Goal: Contribute content: Contribute content

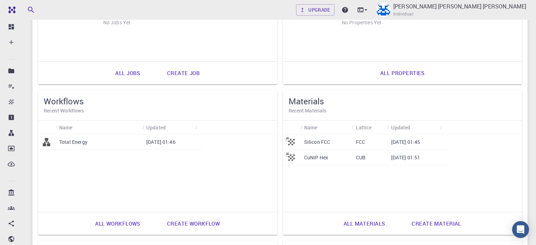
scroll to position [94, 0]
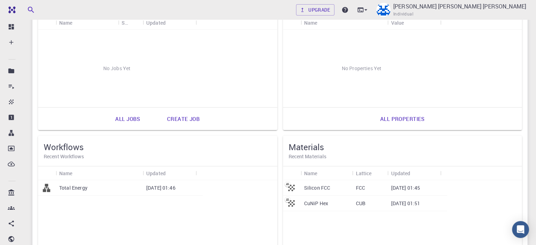
click at [87, 184] on p "Total Energy" at bounding box center [73, 187] width 28 height 7
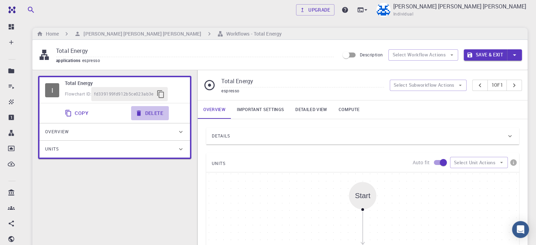
click at [152, 117] on button "Delete" at bounding box center [150, 113] width 38 height 14
click at [157, 114] on button "Delete" at bounding box center [150, 113] width 38 height 14
click at [157, 113] on button "Delete" at bounding box center [150, 113] width 38 height 14
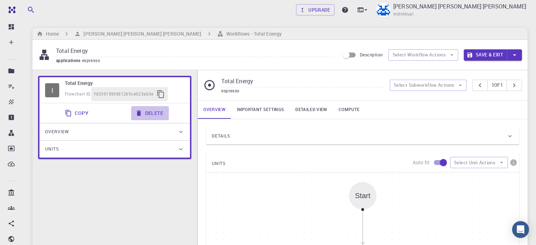
click at [157, 113] on button "Delete" at bounding box center [150, 113] width 38 height 14
click at [208, 83] on icon at bounding box center [209, 85] width 12 height 12
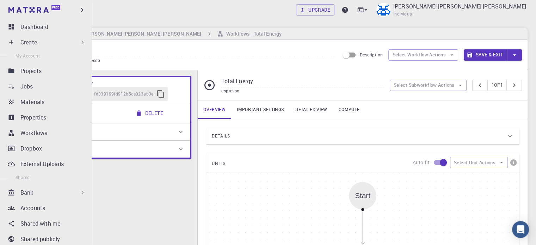
click at [59, 40] on div "Create" at bounding box center [52, 42] width 65 height 8
click at [79, 43] on icon at bounding box center [82, 42] width 7 height 7
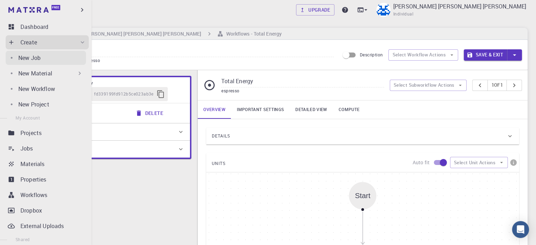
click at [67, 60] on div "New Job" at bounding box center [52, 58] width 68 height 8
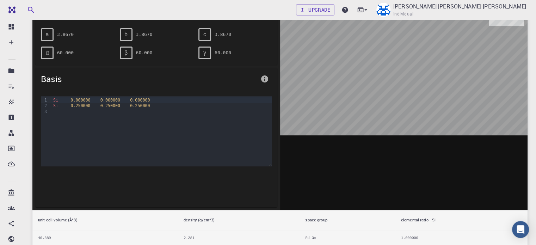
scroll to position [141, 0]
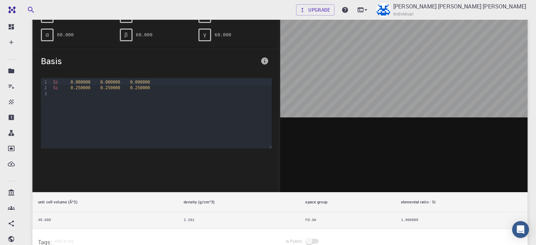
drag, startPoint x: 381, startPoint y: 72, endPoint x: 331, endPoint y: 84, distance: 51.4
click at [330, 84] on div at bounding box center [404, 82] width 248 height 219
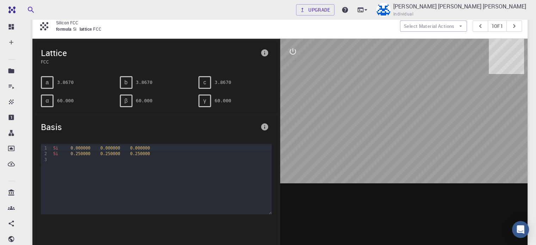
scroll to position [47, 0]
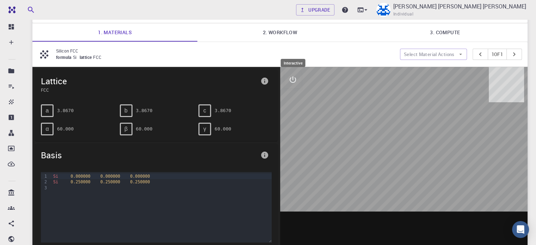
click at [293, 78] on icon "interactive" at bounding box center [292, 79] width 6 height 6
click at [293, 93] on icon "view" at bounding box center [292, 96] width 8 height 8
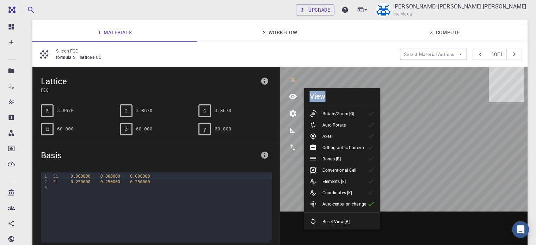
click at [403, 105] on body "Free Dashboard Create New Job New Material Create Material Upload File Import f…" at bounding box center [268, 178] width 536 height 451
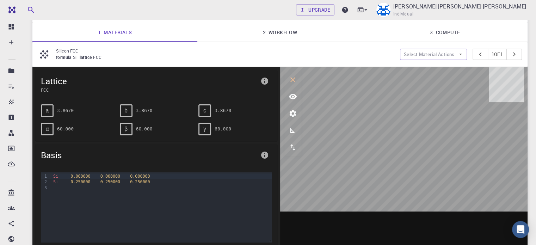
click at [293, 83] on icon "interactive" at bounding box center [292, 79] width 8 height 8
click at [400, 96] on div at bounding box center [404, 176] width 248 height 219
click at [292, 79] on icon "interactive" at bounding box center [292, 79] width 8 height 8
click at [292, 80] on icon "interactive" at bounding box center [292, 79] width 8 height 8
click at [295, 80] on icon "interactive" at bounding box center [292, 79] width 8 height 8
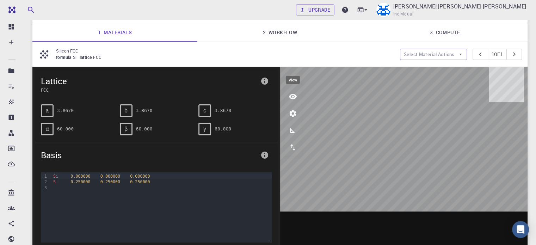
click at [296, 100] on button "view" at bounding box center [292, 96] width 17 height 17
click at [290, 95] on icon "view" at bounding box center [292, 96] width 8 height 8
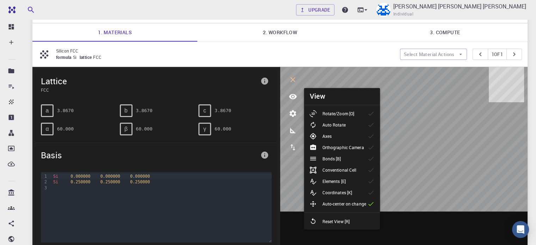
click at [331, 111] on p "Rotate/Zoom [O]" at bounding box center [338, 113] width 32 height 6
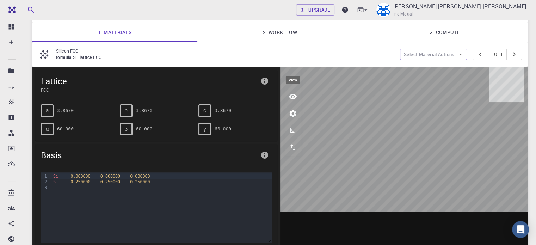
click at [293, 98] on icon "view" at bounding box center [292, 96] width 8 height 8
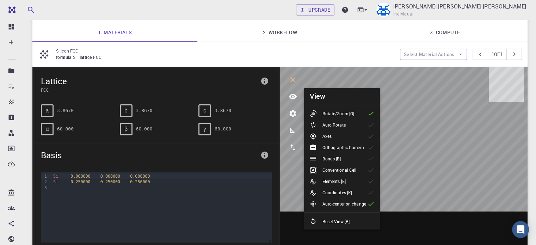
click at [359, 126] on li "Auto Rotate" at bounding box center [342, 124] width 76 height 11
click at [355, 140] on li "Axes" at bounding box center [342, 135] width 76 height 11
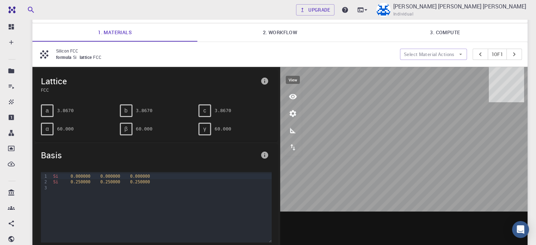
click at [295, 99] on icon "view" at bounding box center [292, 96] width 8 height 8
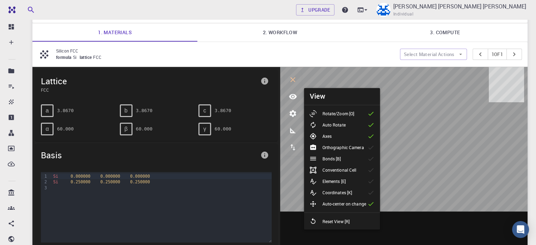
click at [353, 157] on li "Bonds [B]" at bounding box center [342, 158] width 76 height 11
click at [350, 168] on p "Conventional Cell" at bounding box center [339, 170] width 34 height 6
click at [348, 179] on div "Elements [E]" at bounding box center [330, 180] width 42 height 7
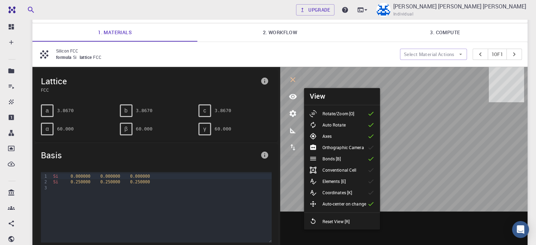
click at [344, 115] on p "Rotate/Zoom [O]" at bounding box center [338, 113] width 32 height 6
click at [351, 114] on p "Rotate/Zoom [O]" at bounding box center [338, 113] width 32 height 6
click at [290, 96] on icon "view" at bounding box center [292, 96] width 8 height 8
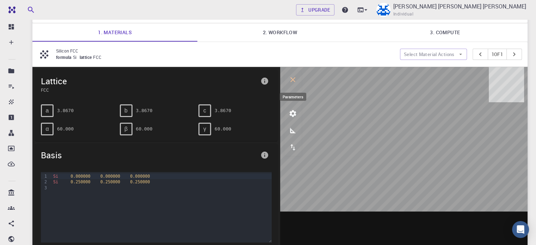
click at [298, 114] on button "parameters" at bounding box center [292, 113] width 17 height 17
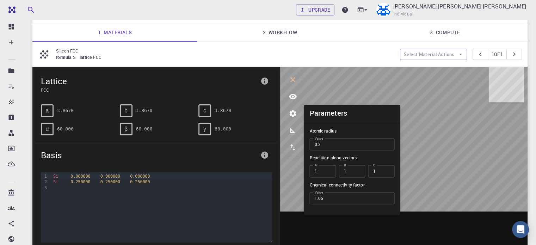
click at [386, 139] on input "0.2" at bounding box center [351, 144] width 85 height 12
click at [388, 142] on input "0.3" at bounding box center [351, 144] width 85 height 12
click at [388, 142] on input "0.4" at bounding box center [351, 144] width 85 height 12
click at [388, 142] on input "0.5" at bounding box center [351, 144] width 85 height 12
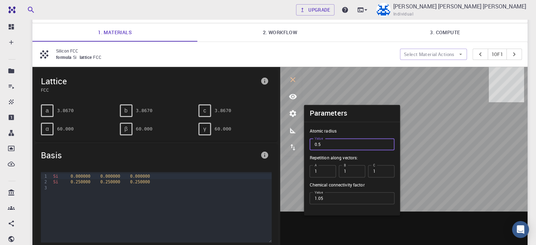
click at [387, 149] on input "0.5" at bounding box center [351, 144] width 85 height 12
click at [387, 146] on input "0.4" at bounding box center [351, 144] width 85 height 12
type input "0.3"
click at [386, 146] on input "0.3" at bounding box center [351, 144] width 85 height 12
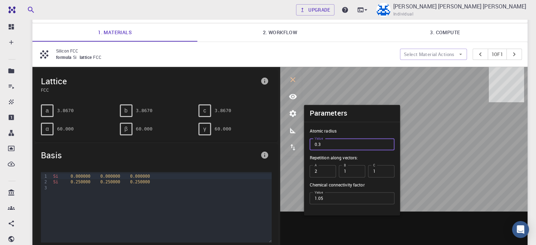
click at [329, 168] on input "2" at bounding box center [322, 171] width 26 height 12
type input "1"
click at [328, 173] on input "1" at bounding box center [322, 171] width 26 height 12
click at [329, 171] on input "1" at bounding box center [322, 171] width 26 height 12
click at [339, 198] on input "1.05" at bounding box center [351, 198] width 85 height 12
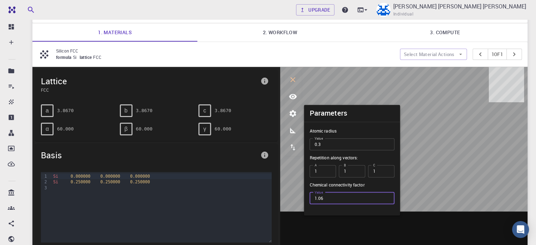
click at [385, 195] on input "1.06" at bounding box center [351, 198] width 85 height 12
click at [387, 197] on input "1.07" at bounding box center [351, 198] width 85 height 12
click at [388, 197] on input "1.08" at bounding box center [351, 198] width 85 height 12
click at [388, 197] on input "1.09" at bounding box center [351, 198] width 85 height 12
type input "1.1"
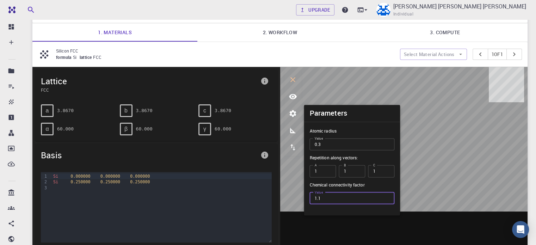
click at [388, 197] on input "1.1" at bounding box center [351, 198] width 85 height 12
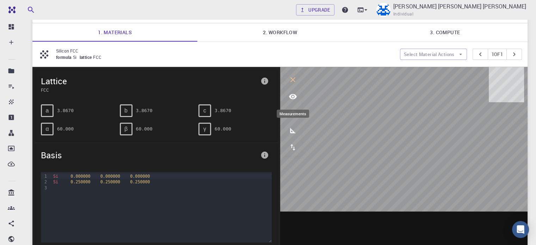
click at [290, 136] on button "measurements" at bounding box center [292, 130] width 17 height 17
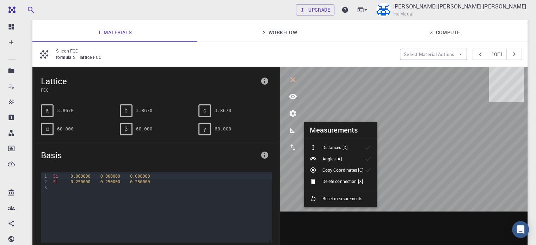
click at [366, 148] on icon at bounding box center [367, 147] width 5 height 4
click at [357, 158] on li "Angles [A]" at bounding box center [340, 158] width 73 height 11
click at [357, 167] on p "Copy Coordinates [C]" at bounding box center [342, 170] width 41 height 6
click at [355, 154] on li "Angles [A]" at bounding box center [340, 158] width 73 height 11
click at [350, 146] on div "Distances [D]" at bounding box center [330, 147] width 43 height 7
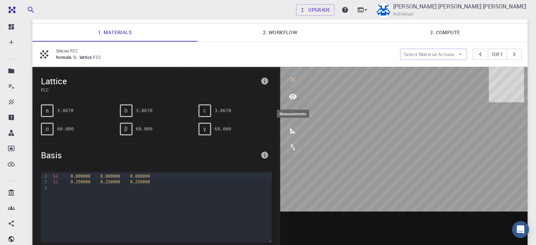
click at [289, 130] on icon "measurements" at bounding box center [292, 130] width 8 height 8
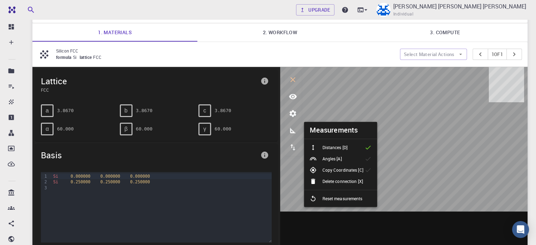
click at [337, 148] on p "Distances [D]" at bounding box center [334, 147] width 25 height 6
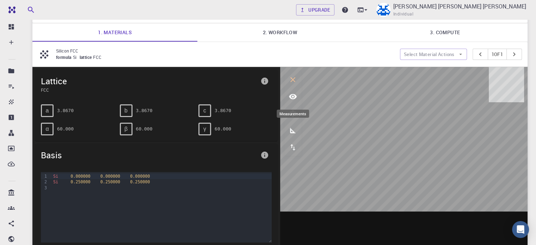
click at [290, 126] on icon "measurements" at bounding box center [292, 130] width 8 height 8
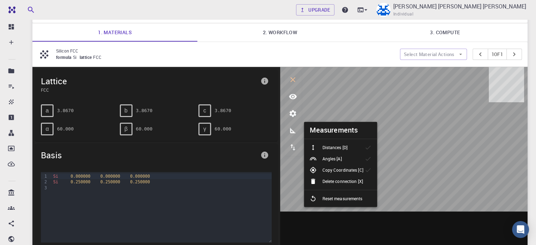
click at [348, 148] on div "Distances [D]" at bounding box center [330, 147] width 43 height 7
click at [293, 129] on icon "measurements" at bounding box center [292, 130] width 8 height 8
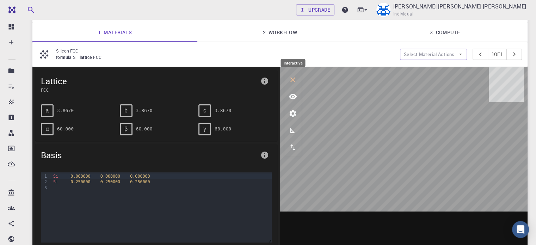
click at [292, 82] on icon "interactive" at bounding box center [292, 79] width 8 height 8
drag, startPoint x: 354, startPoint y: 107, endPoint x: 387, endPoint y: 116, distance: 34.9
click at [389, 116] on div at bounding box center [404, 176] width 248 height 219
drag, startPoint x: 372, startPoint y: 121, endPoint x: 420, endPoint y: 119, distance: 48.3
click at [420, 121] on div at bounding box center [404, 176] width 248 height 219
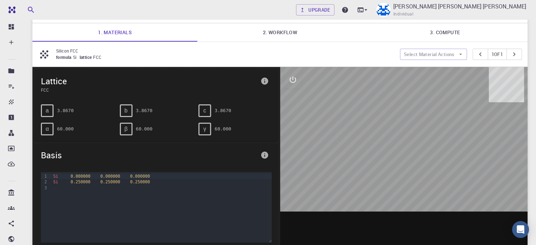
drag, startPoint x: 405, startPoint y: 120, endPoint x: 383, endPoint y: 120, distance: 22.2
click at [389, 120] on div at bounding box center [404, 176] width 248 height 219
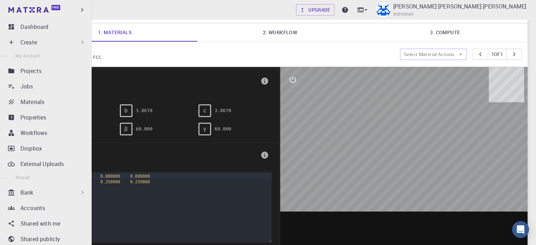
click at [31, 63] on ul "Dashboard Create New Job New Material Create Material Upload File Import from B…" at bounding box center [46, 185] width 92 height 331
click at [34, 46] on div "Create" at bounding box center [47, 42] width 83 height 14
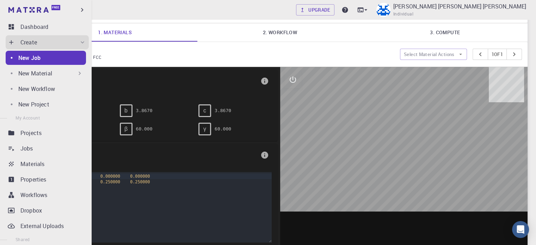
click at [36, 73] on p "New Material" at bounding box center [35, 73] width 34 height 8
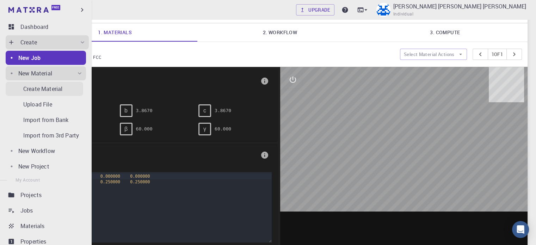
click at [51, 91] on p "Create Material" at bounding box center [42, 89] width 39 height 8
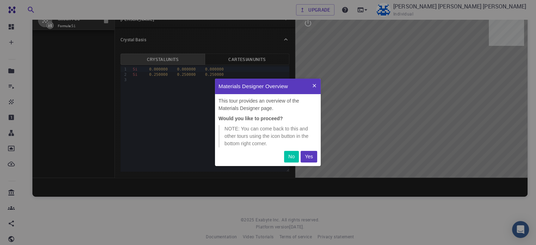
scroll to position [82, 100]
click at [311, 154] on p "Yes" at bounding box center [309, 156] width 8 height 7
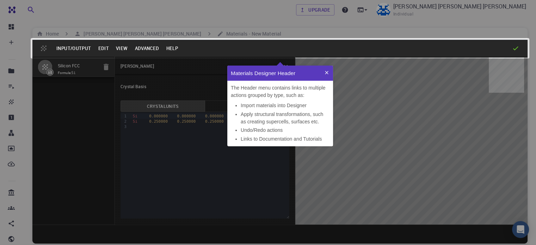
scroll to position [75, 100]
click at [518, 52] on div at bounding box center [279, 48] width 495 height 17
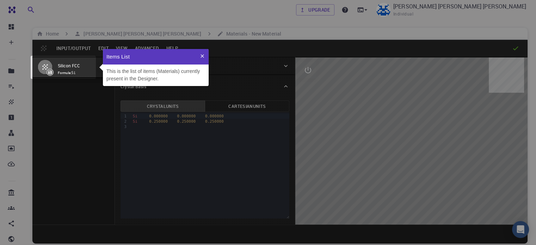
click at [515, 51] on icon at bounding box center [285, 140] width 641 height 350
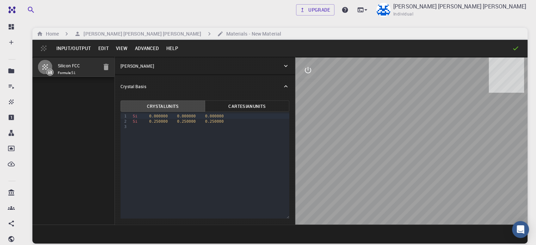
drag, startPoint x: 367, startPoint y: 119, endPoint x: 343, endPoint y: 118, distance: 24.0
click at [343, 118] on div at bounding box center [411, 140] width 232 height 167
click at [102, 67] on icon "button" at bounding box center [106, 67] width 8 height 8
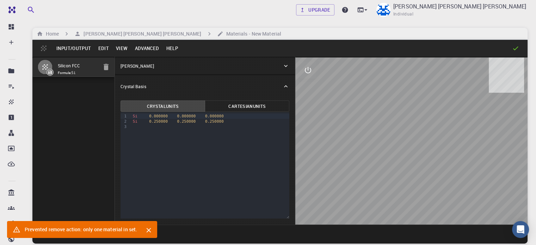
click at [62, 70] on span "Formula: Si" at bounding box center [78, 73] width 40 height 6
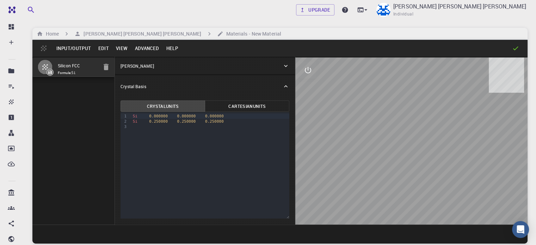
click at [148, 65] on div "[PERSON_NAME]" at bounding box center [201, 66] width 162 height 6
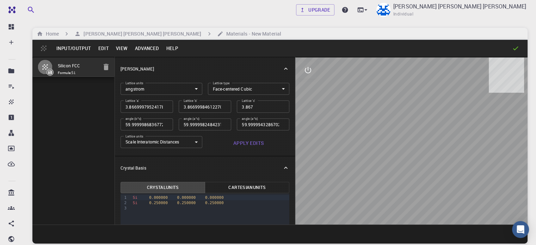
click at [197, 93] on body "Free Dashboard Create New Job New Material Create Material Upload File Import f…" at bounding box center [268, 149] width 536 height 298
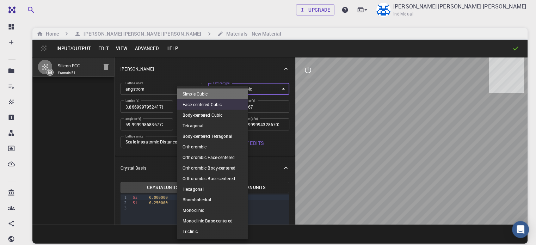
click at [197, 93] on li "Simple Cubic" at bounding box center [212, 93] width 71 height 11
type input "CUB"
type input "3.866999795"
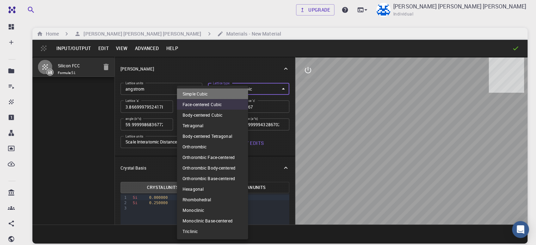
type input "90"
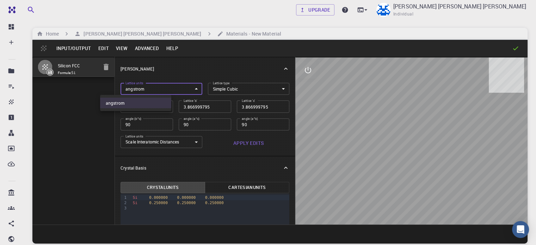
click at [167, 92] on body "Free Dashboard Create New Job New Material Create Material Upload File Import f…" at bounding box center [268, 149] width 536 height 298
click at [167, 92] on div at bounding box center [268, 122] width 536 height 245
click at [181, 108] on input "3.866999795" at bounding box center [205, 106] width 52 height 12
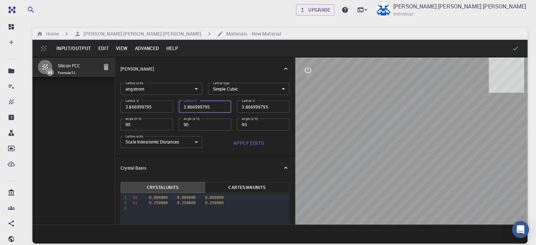
click at [155, 72] on div "[PERSON_NAME]" at bounding box center [205, 68] width 180 height 23
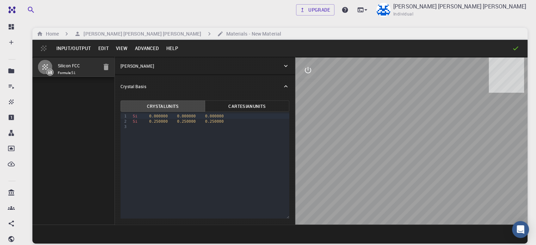
click at [219, 68] on div "[PERSON_NAME]" at bounding box center [201, 66] width 162 height 6
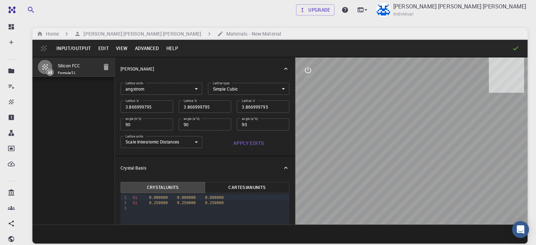
click at [237, 126] on input "90" at bounding box center [263, 124] width 52 height 12
click at [241, 122] on input "90" at bounding box center [263, 124] width 52 height 12
click at [241, 124] on input "90" at bounding box center [263, 124] width 52 height 12
click at [241, 127] on input "90" at bounding box center [263, 124] width 52 height 12
click at [240, 124] on input "90" at bounding box center [263, 124] width 52 height 12
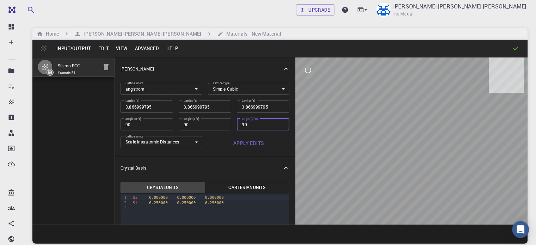
click at [241, 126] on input "90" at bounding box center [263, 124] width 52 height 12
click at [240, 124] on input "90" at bounding box center [263, 124] width 52 height 12
type input "90"
click at [240, 122] on input "90" at bounding box center [263, 124] width 52 height 12
click at [179, 111] on input "3.866999795" at bounding box center [205, 106] width 52 height 12
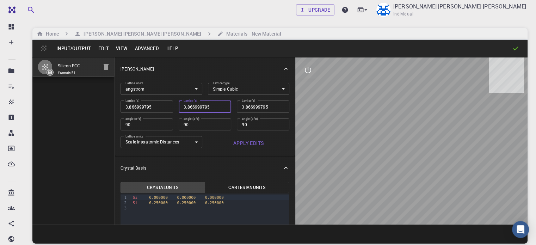
click at [237, 109] on input "3.866999795" at bounding box center [263, 106] width 52 height 12
click at [134, 110] on input "3.866999795" at bounding box center [146, 106] width 52 height 12
click at [231, 110] on div "Lattice 'c' 3.866999795 Lattice 'c'" at bounding box center [260, 104] width 58 height 18
click at [237, 110] on input "3.866999795" at bounding box center [263, 106] width 52 height 12
click at [179, 110] on input "3.866999795" at bounding box center [205, 106] width 52 height 12
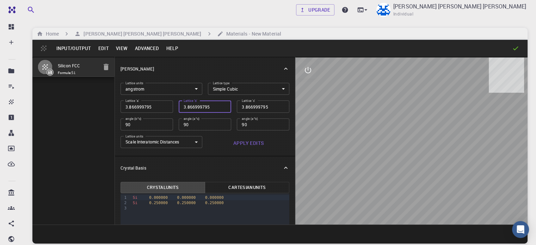
click at [194, 96] on div "Lattice 'b' 3.866999795 [PERSON_NAME] 'b'" at bounding box center [202, 104] width 58 height 18
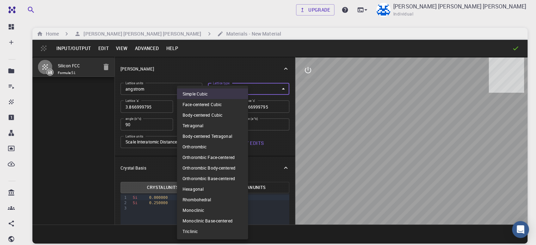
click at [199, 91] on body "Free Dashboard Create New Job New Material Create Material Upload File Import f…" at bounding box center [268, 149] width 536 height 298
click at [210, 105] on li "Face-centered Cubic" at bounding box center [212, 104] width 71 height 11
type input "FCC"
type input "60"
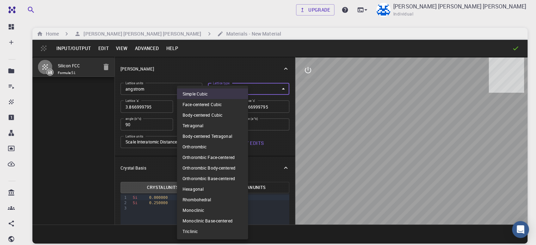
type input "60"
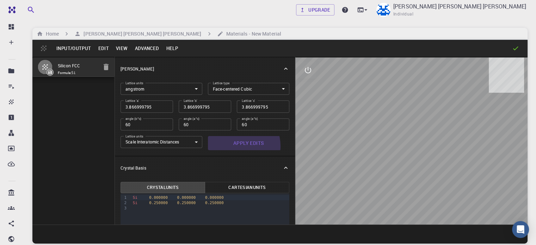
click at [208, 146] on button "Apply Edits" at bounding box center [249, 143] width 82 height 14
drag, startPoint x: 369, startPoint y: 144, endPoint x: 413, endPoint y: 128, distance: 46.8
click at [413, 128] on div at bounding box center [411, 140] width 232 height 167
click at [299, 71] on button "interactive" at bounding box center [307, 70] width 17 height 17
click at [299, 91] on button "view" at bounding box center [307, 87] width 17 height 17
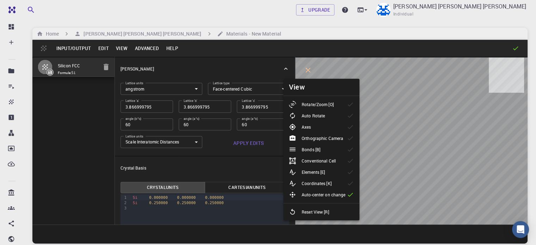
click at [314, 104] on p "Rotate/Zoom [O]" at bounding box center [317, 104] width 32 height 6
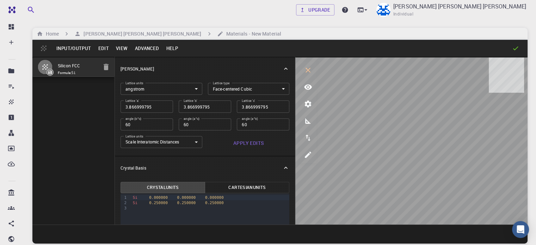
click at [192, 89] on body "Free Dashboard Create New Job New Material Create Material Upload File Import f…" at bounding box center [268, 149] width 536 height 298
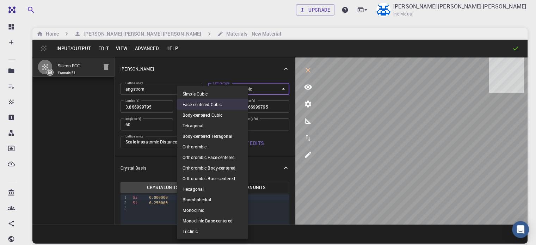
click at [200, 93] on li "Simple Cubic" at bounding box center [212, 93] width 71 height 11
type input "CUB"
type input "90"
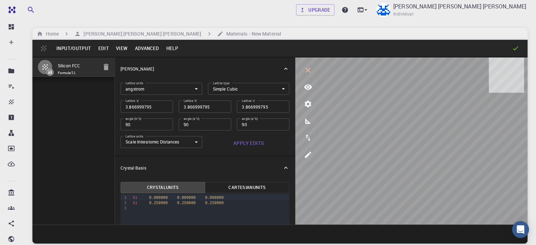
click at [133, 90] on body "Free Dashboard Create New Job New Material Create Material Upload File Import f…" at bounding box center [268, 149] width 536 height 298
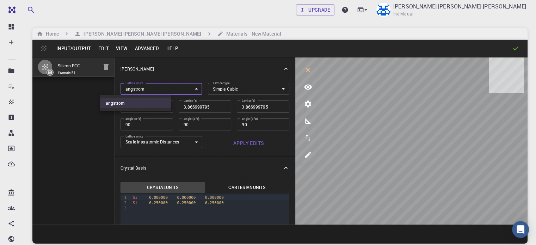
click at [167, 76] on div at bounding box center [268, 122] width 536 height 245
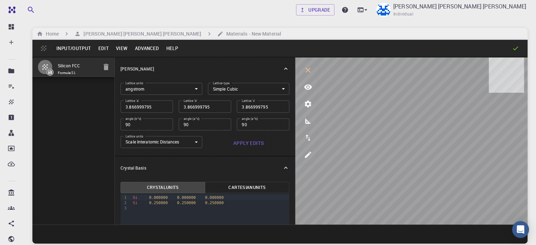
click at [102, 42] on div "Input/Output Edit View Advanced Help" at bounding box center [279, 48] width 495 height 17
click at [102, 45] on button "Edit" at bounding box center [103, 48] width 18 height 11
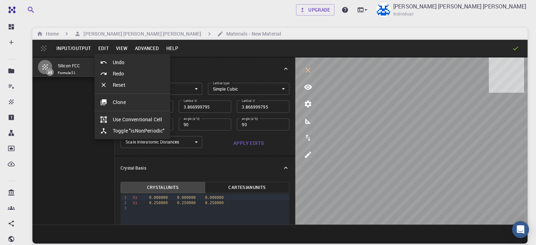
click at [202, 69] on div at bounding box center [268, 122] width 536 height 245
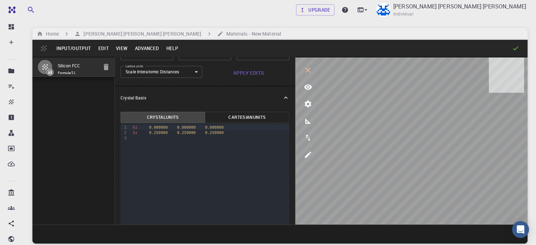
scroll to position [81, 0]
